Goal: Information Seeking & Learning: Learn about a topic

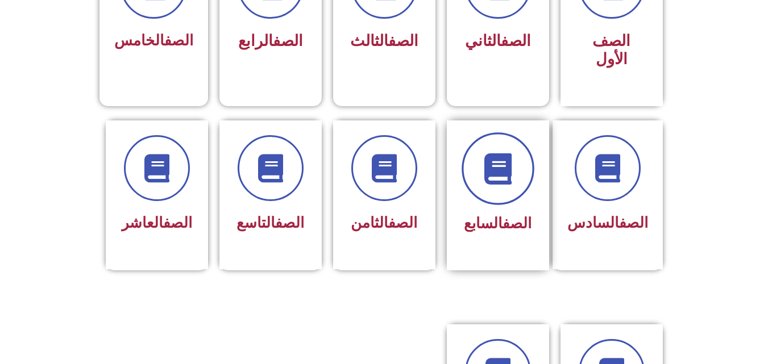
scroll to position [398, 0]
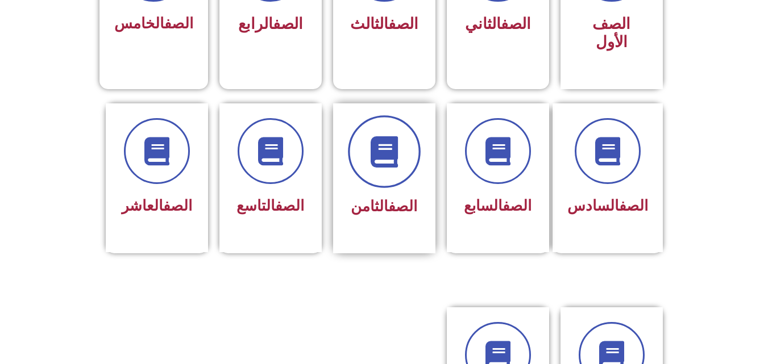
click at [405, 153] on span at bounding box center [384, 151] width 73 height 73
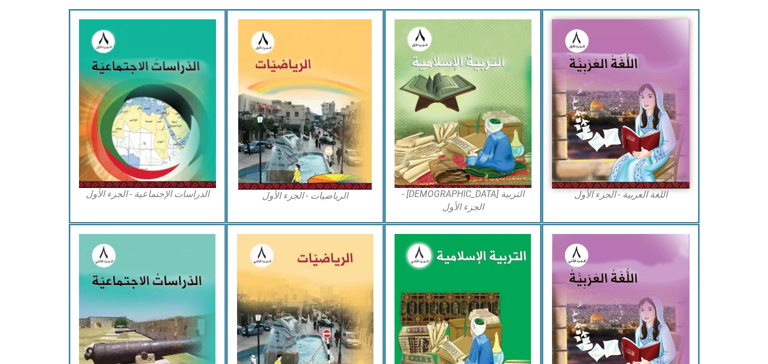
scroll to position [341, 0]
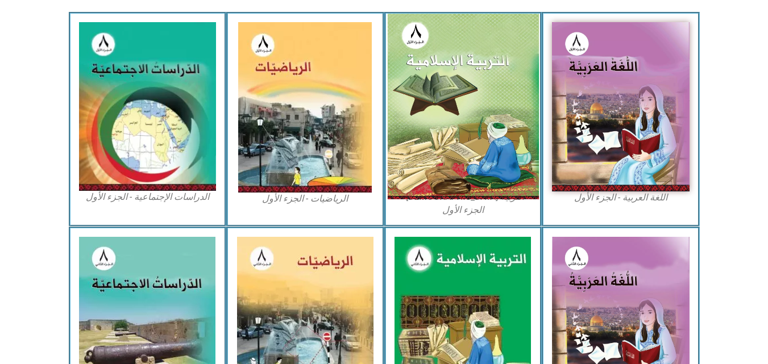
click at [483, 128] on img at bounding box center [462, 107] width 151 height 186
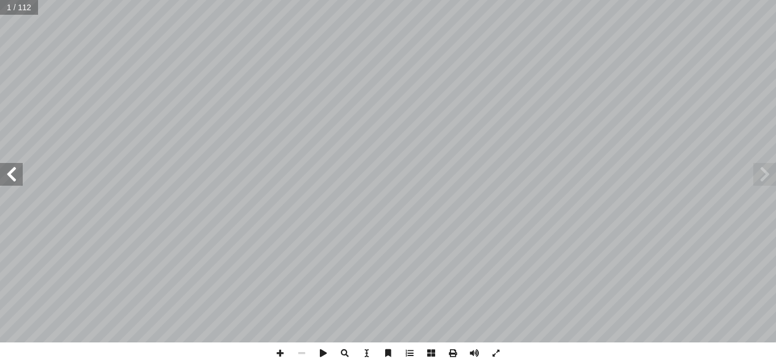
click at [17, 180] on span at bounding box center [11, 174] width 23 height 23
click at [762, 181] on span at bounding box center [765, 174] width 23 height 23
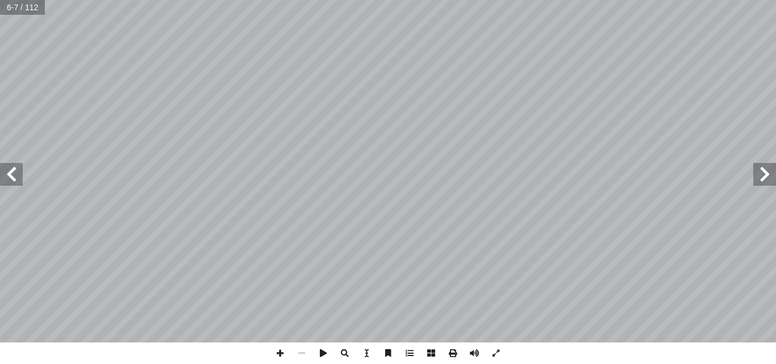
click at [13, 180] on span at bounding box center [11, 174] width 23 height 23
